Goal: Find specific page/section: Find specific page/section

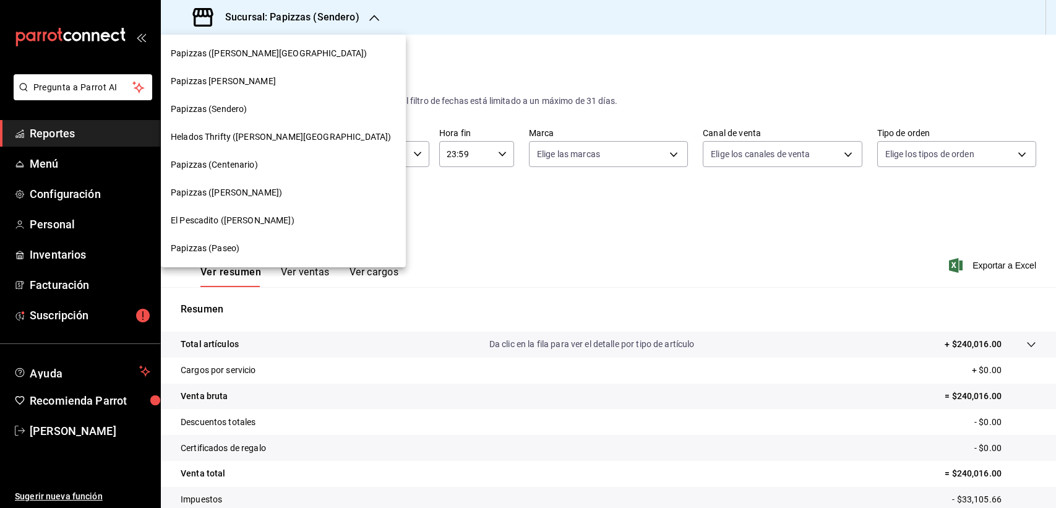
click at [53, 316] on div at bounding box center [528, 254] width 1056 height 508
click at [49, 314] on div at bounding box center [528, 254] width 1056 height 508
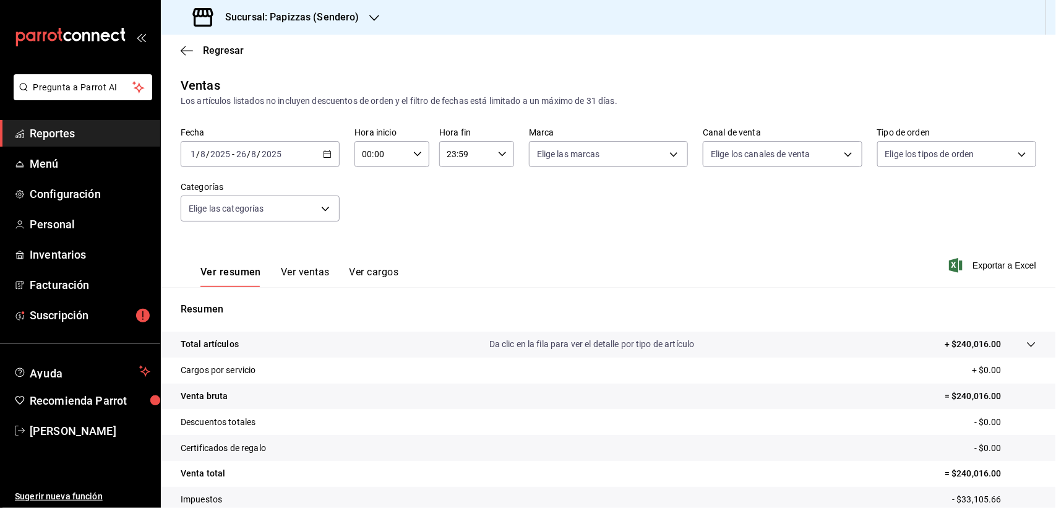
click at [59, 317] on span "Suscripción" at bounding box center [90, 315] width 121 height 17
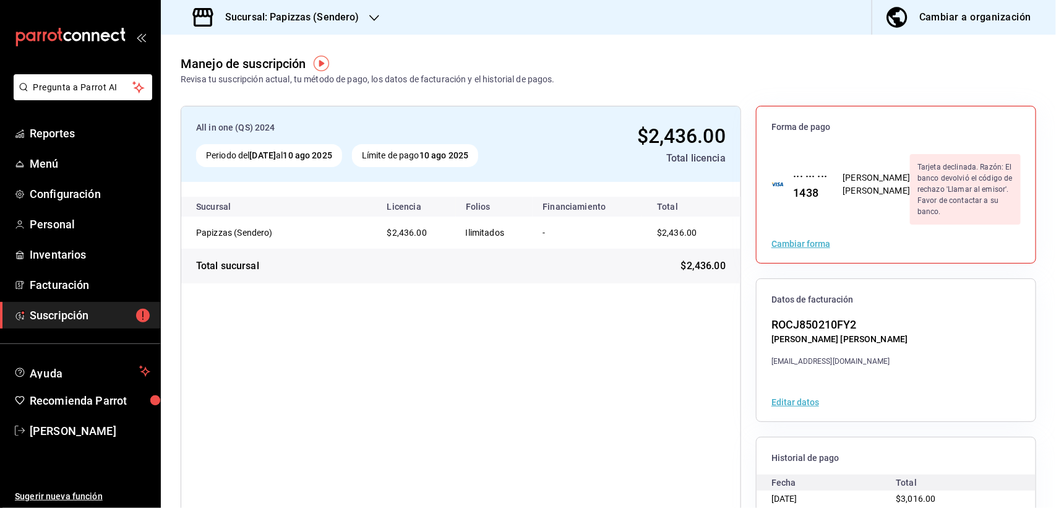
click at [360, 19] on div "Sucursal: Papizzas (Sendero)" at bounding box center [277, 17] width 213 height 35
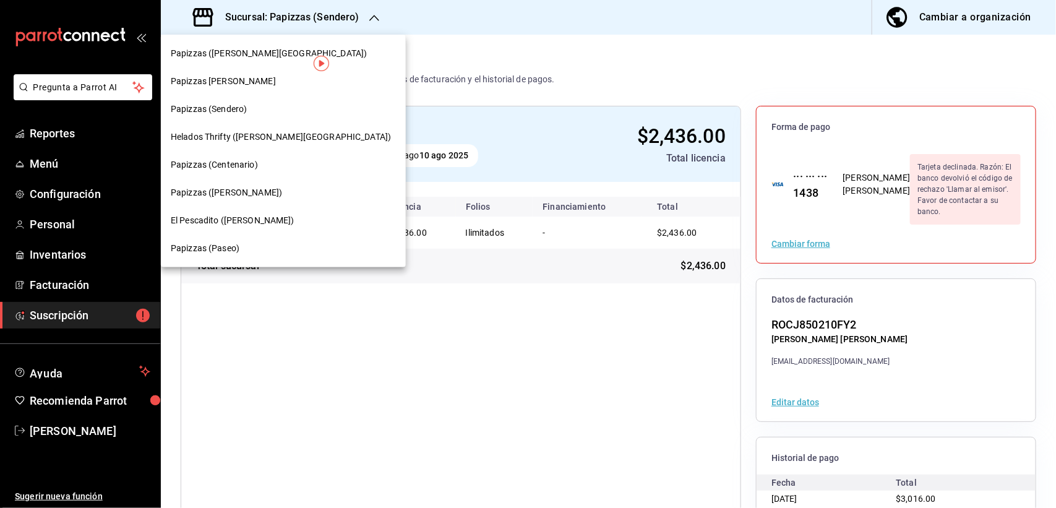
click at [228, 221] on span "El Pescadito ([PERSON_NAME])" at bounding box center [233, 220] width 124 height 13
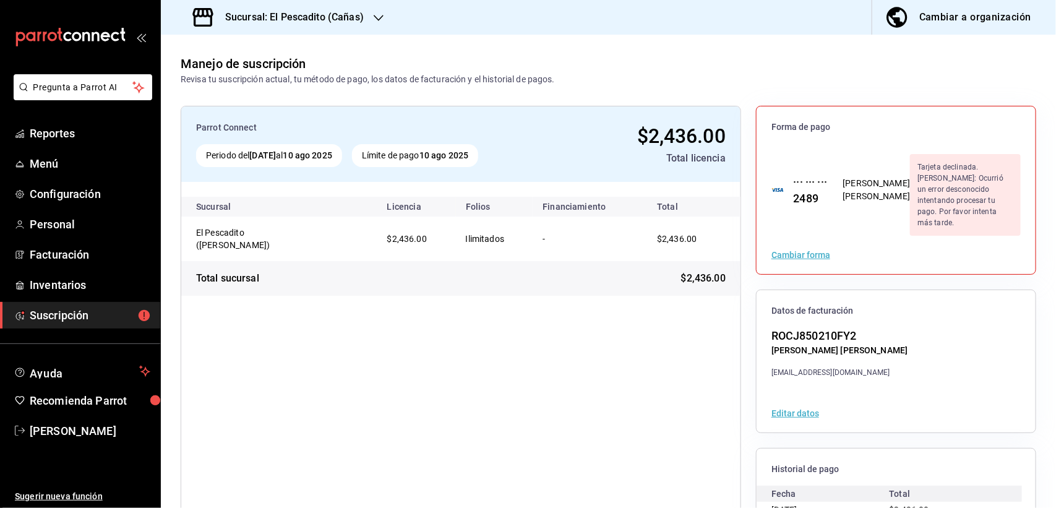
scroll to position [81, 0]
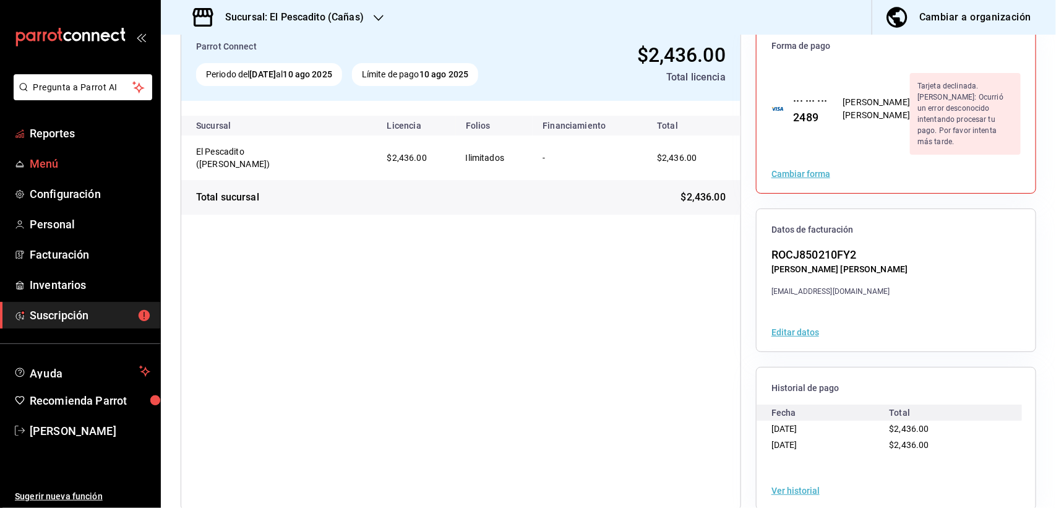
click at [51, 161] on span "Menú" at bounding box center [90, 163] width 121 height 17
